Goal: Task Accomplishment & Management: Manage account settings

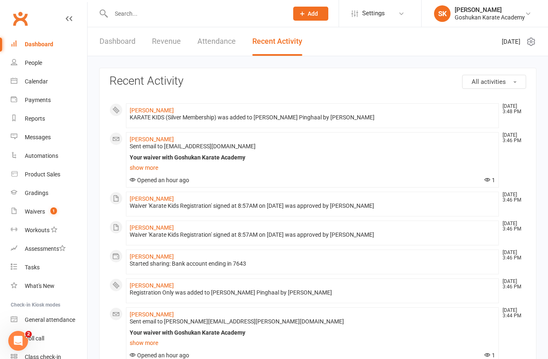
click at [123, 14] on input "text" at bounding box center [196, 14] width 174 height 12
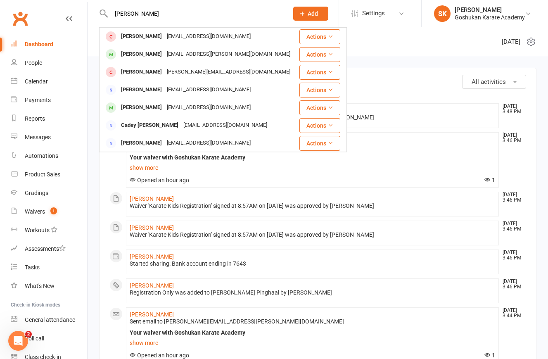
type input "[PERSON_NAME]"
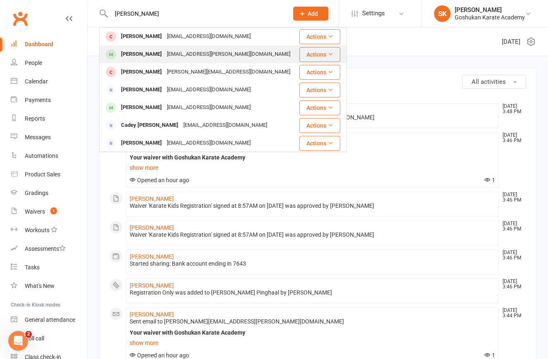
drag, startPoint x: 116, startPoint y: 27, endPoint x: 140, endPoint y: 54, distance: 35.7
click at [140, 54] on div "[PERSON_NAME]" at bounding box center [141, 54] width 46 height 12
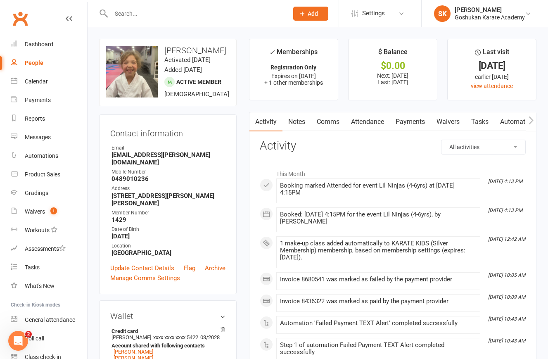
click at [373, 122] on link "Attendance" at bounding box center [367, 121] width 45 height 19
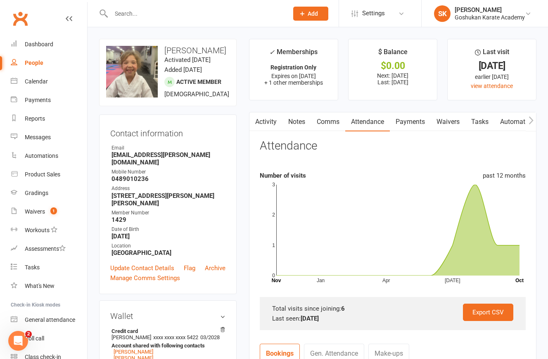
click at [414, 122] on link "Payments" at bounding box center [410, 121] width 41 height 19
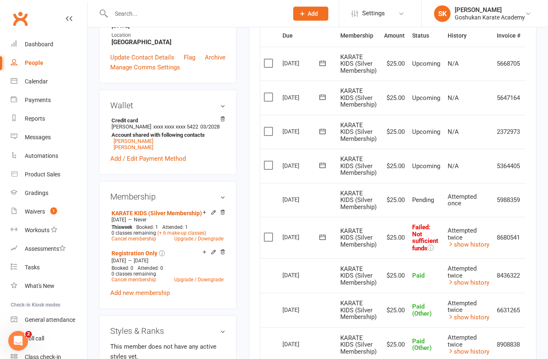
scroll to position [213, 0]
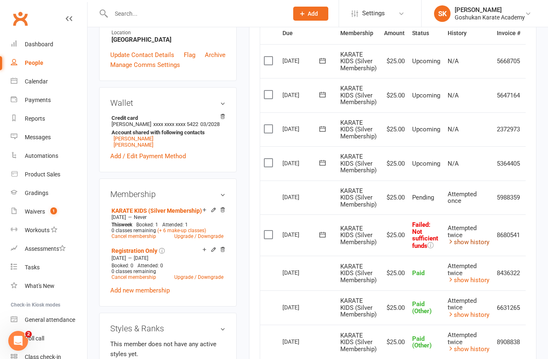
click at [481, 238] on link "show history" at bounding box center [469, 241] width 42 height 7
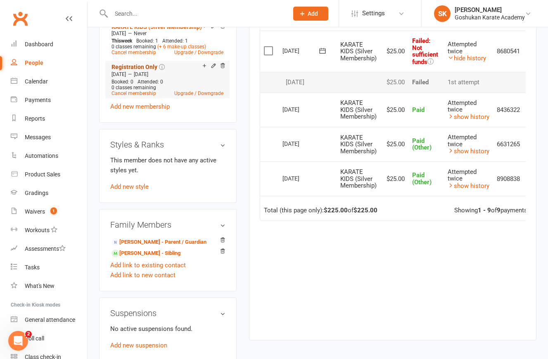
scroll to position [398, 0]
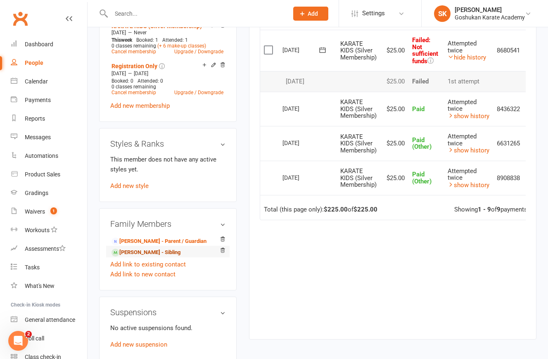
click at [133, 248] on link "[PERSON_NAME] - Sibling" at bounding box center [145, 252] width 69 height 9
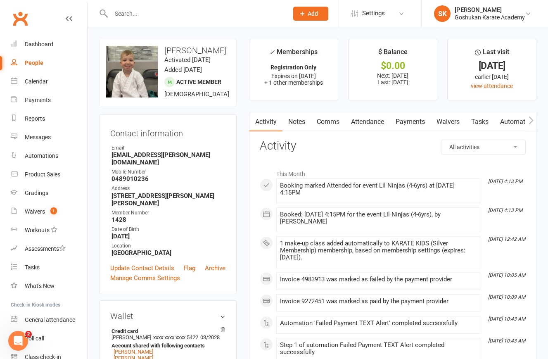
click at [405, 124] on link "Payments" at bounding box center [410, 121] width 41 height 19
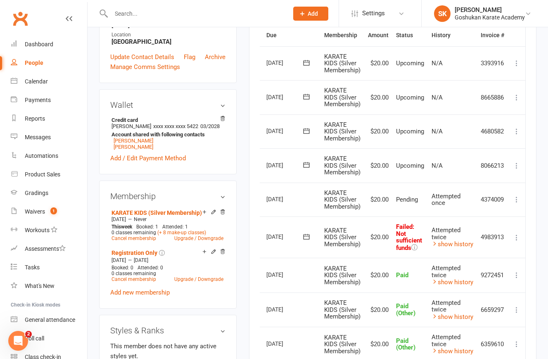
scroll to position [0, 18]
click at [516, 234] on icon at bounding box center [516, 237] width 8 height 8
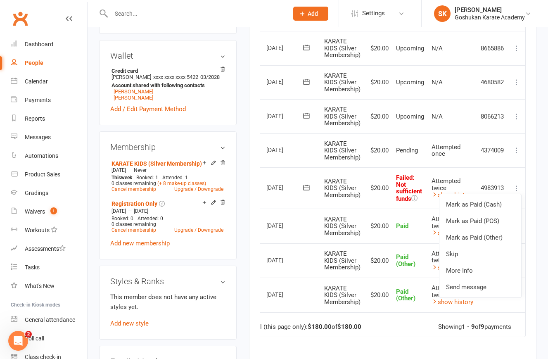
scroll to position [341, 0]
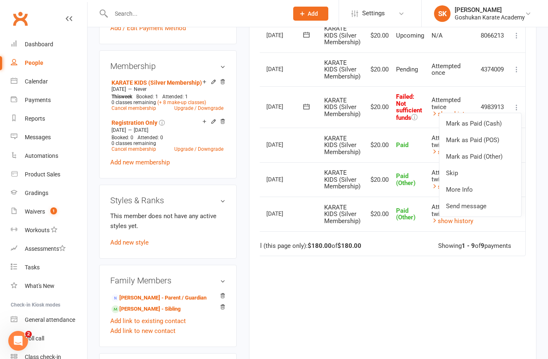
click at [455, 101] on div "Attempted twice" at bounding box center [452, 104] width 42 height 14
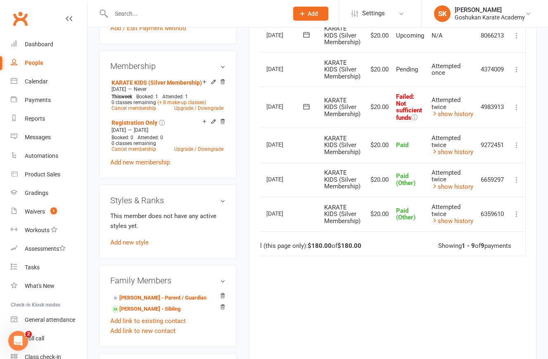
click at [516, 104] on icon at bounding box center [516, 107] width 8 height 8
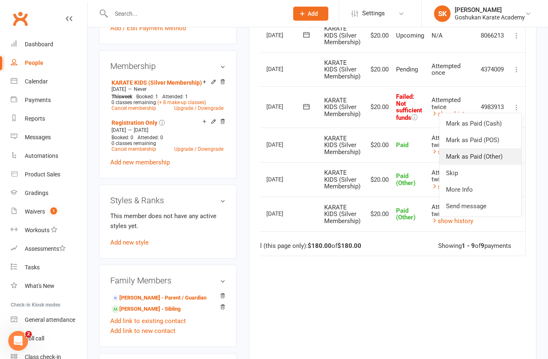
click at [455, 151] on link "Mark as Paid (Other)" at bounding box center [480, 156] width 82 height 17
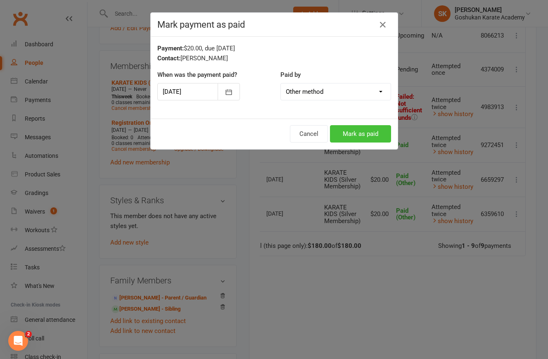
click at [359, 131] on button "Mark as paid" at bounding box center [360, 133] width 61 height 17
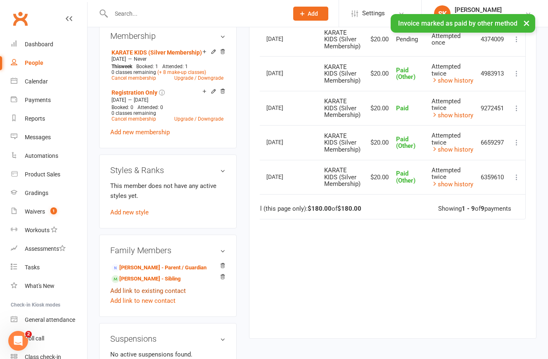
scroll to position [376, 0]
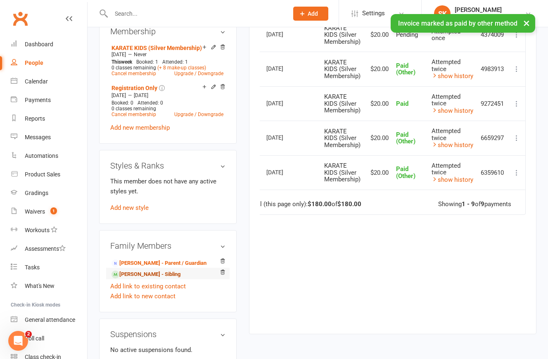
click at [130, 270] on link "[PERSON_NAME] - Sibling" at bounding box center [145, 274] width 69 height 9
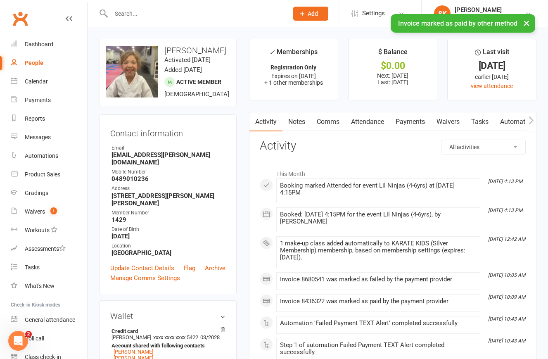
click at [412, 121] on link "Payments" at bounding box center [410, 121] width 41 height 19
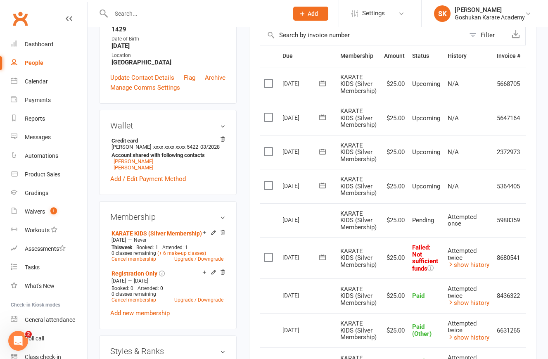
scroll to position [192, 0]
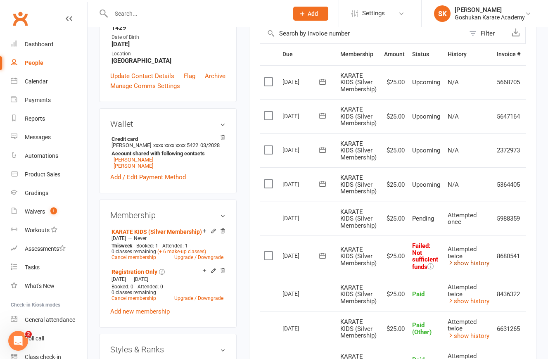
click at [467, 259] on link "show history" at bounding box center [469, 262] width 42 height 7
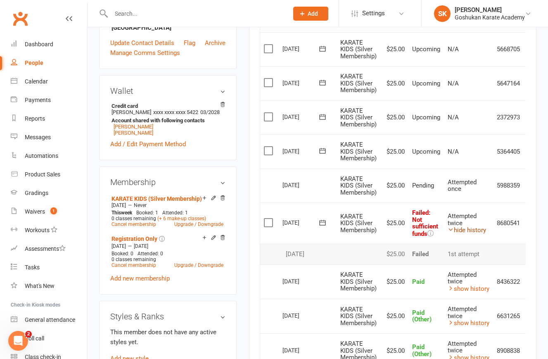
scroll to position [224, 0]
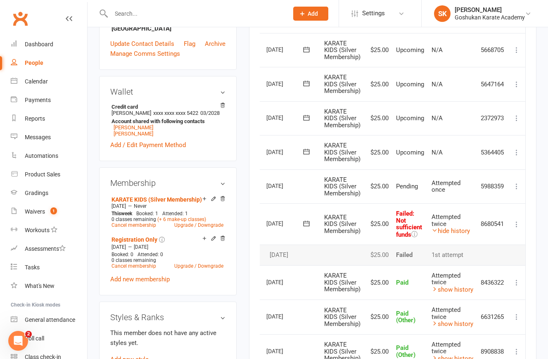
click at [514, 220] on icon at bounding box center [516, 224] width 8 height 8
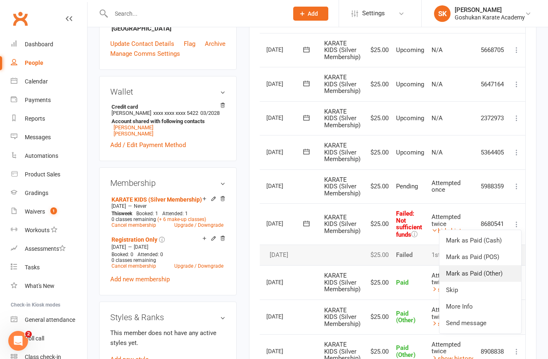
click at [454, 271] on link "Mark as Paid (Other)" at bounding box center [480, 273] width 82 height 17
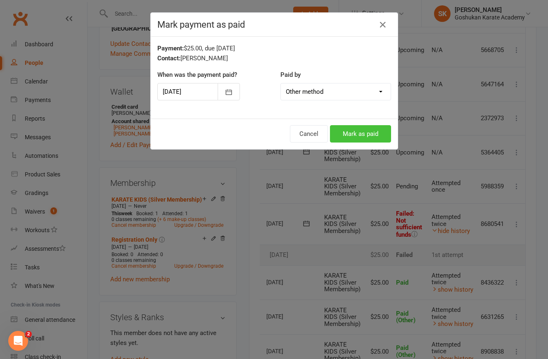
click at [355, 134] on button "Mark as paid" at bounding box center [360, 133] width 61 height 17
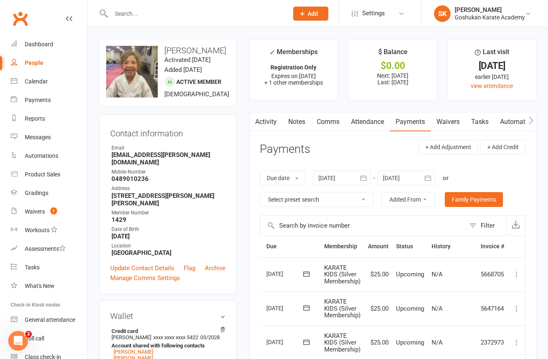
scroll to position [0, 0]
click at [43, 44] on div "Dashboard" at bounding box center [39, 44] width 28 height 7
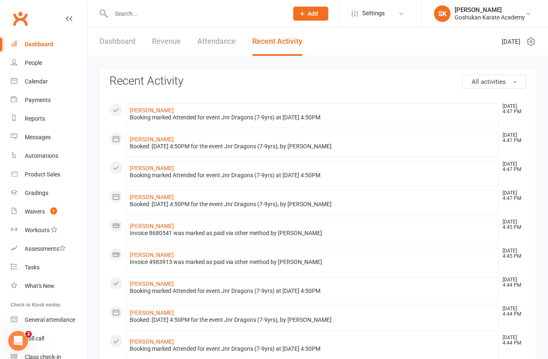
click at [33, 45] on div "Dashboard" at bounding box center [39, 44] width 28 height 7
click at [116, 39] on link "Dashboard" at bounding box center [117, 41] width 36 height 28
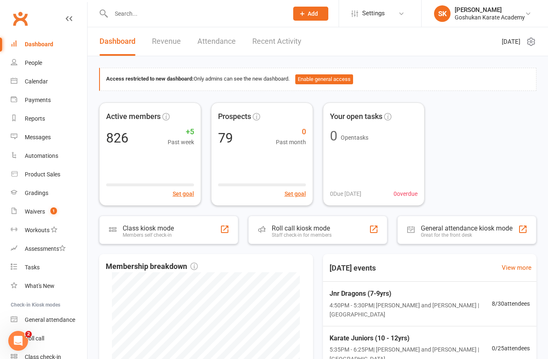
click at [156, 43] on link "Revenue" at bounding box center [166, 41] width 29 height 28
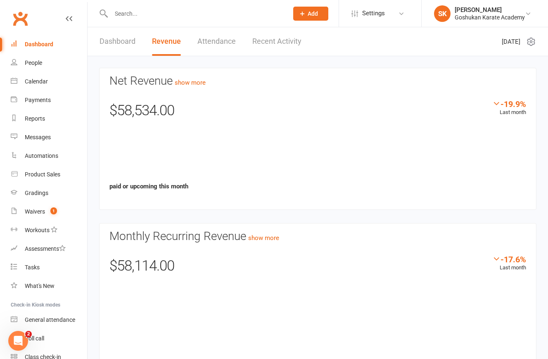
click at [212, 41] on link "Attendance" at bounding box center [216, 41] width 38 height 28
